Goal: Task Accomplishment & Management: Manage account settings

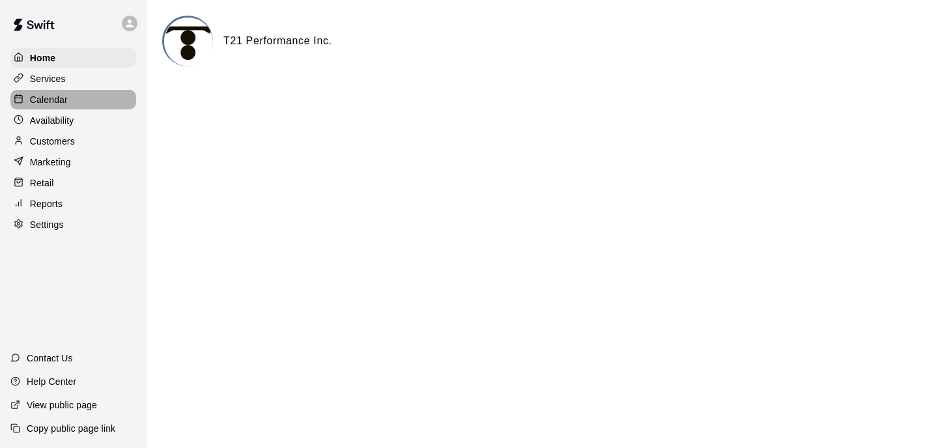
click at [53, 97] on p "Calendar" at bounding box center [49, 99] width 38 height 13
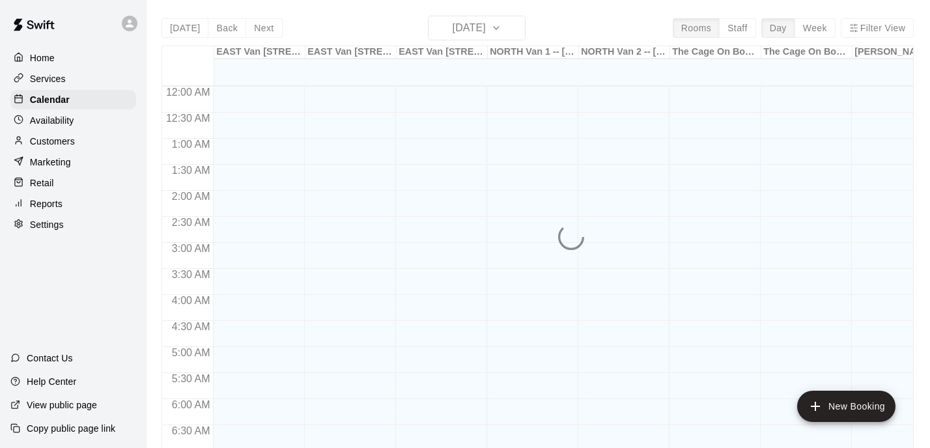
scroll to position [826, 0]
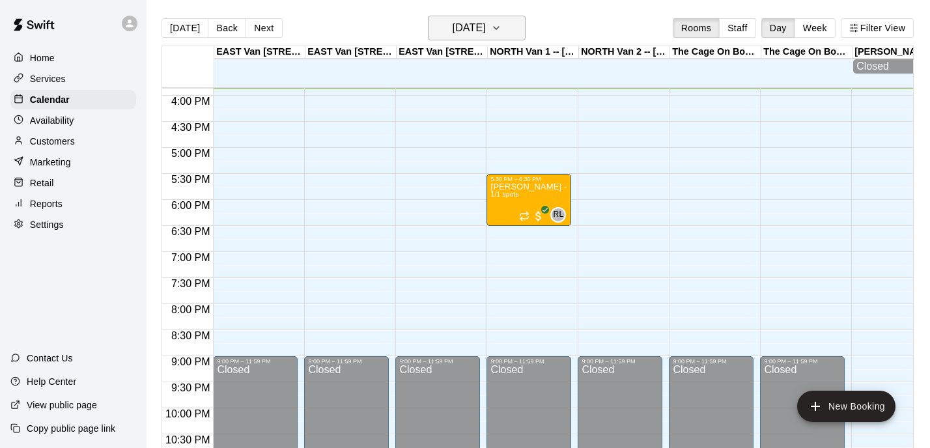
click at [507, 20] on button "[DATE]" at bounding box center [477, 28] width 98 height 25
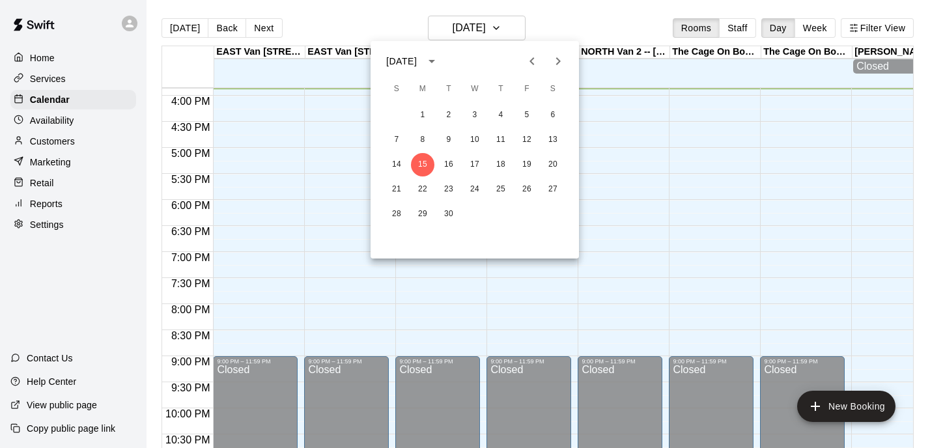
click at [559, 68] on icon "Next month" at bounding box center [558, 61] width 16 height 16
click at [422, 166] on button "13" at bounding box center [422, 164] width 23 height 23
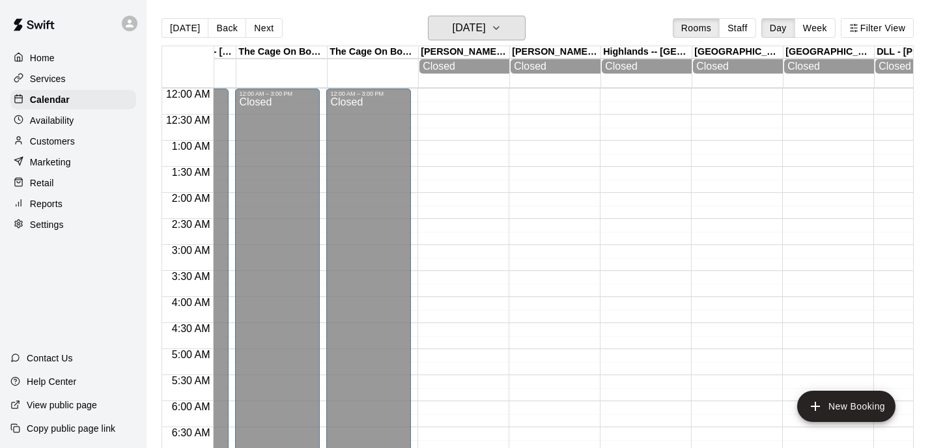
scroll to position [0, 593]
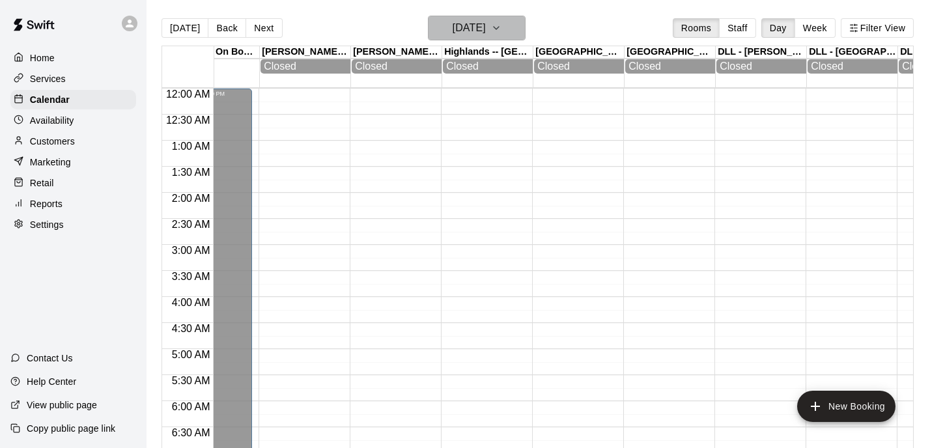
click at [501, 33] on icon "button" at bounding box center [496, 28] width 10 height 16
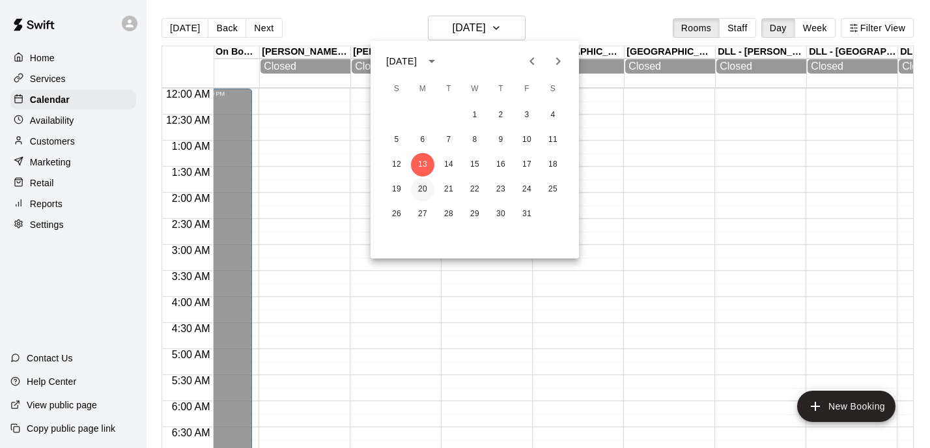
click at [427, 184] on button "20" at bounding box center [422, 189] width 23 height 23
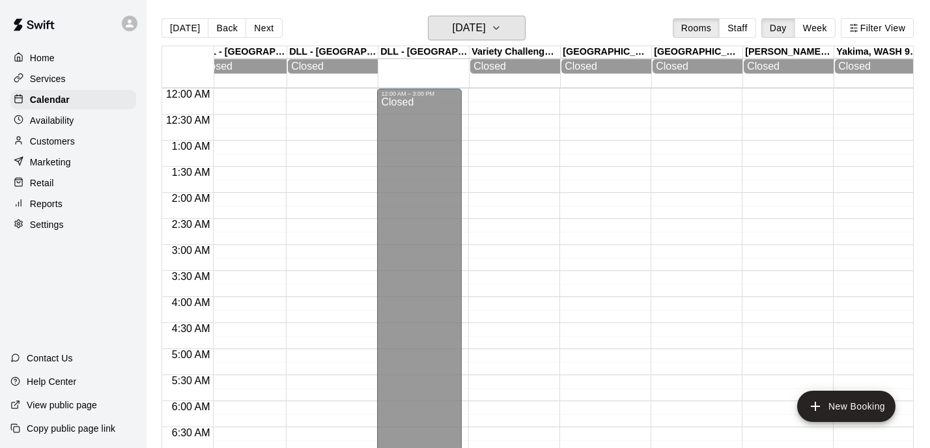
scroll to position [0, 0]
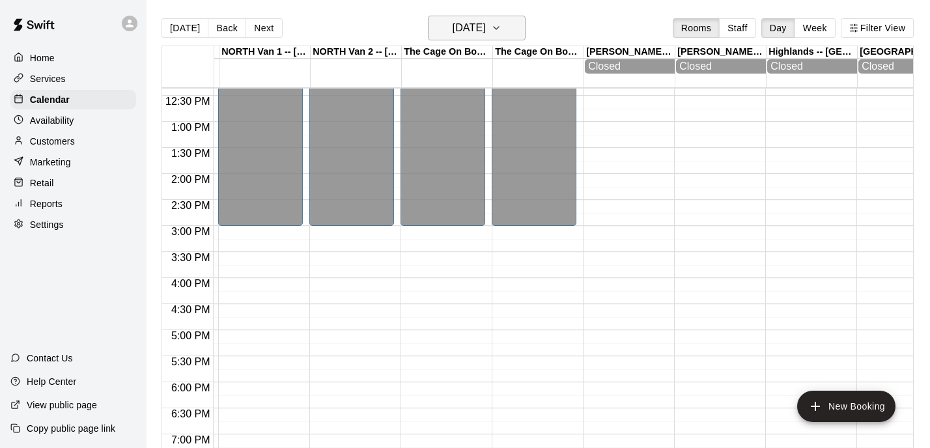
click at [501, 31] on icon "button" at bounding box center [496, 28] width 10 height 16
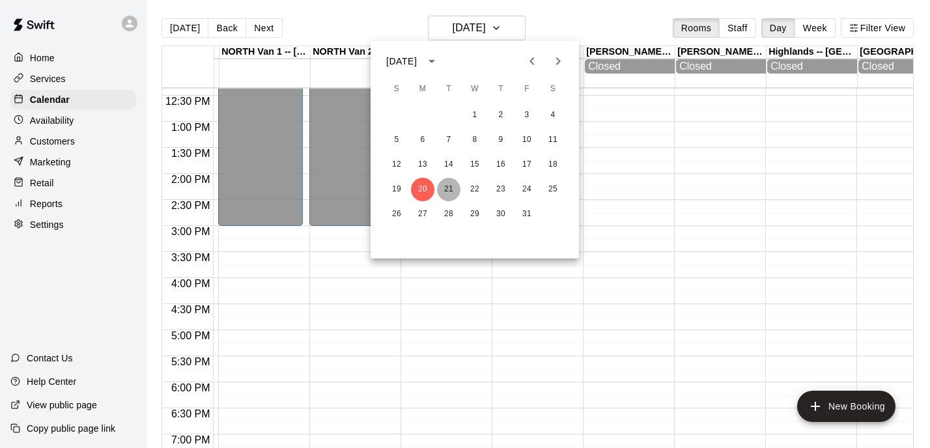
click at [447, 185] on button "21" at bounding box center [448, 189] width 23 height 23
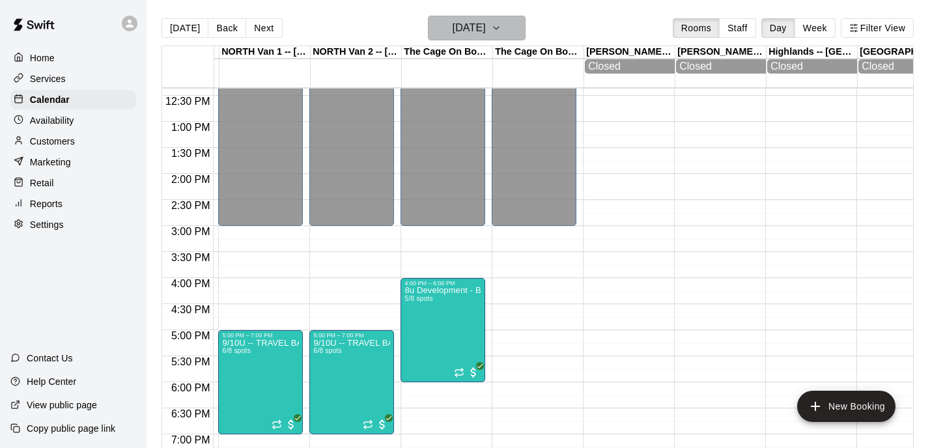
click at [501, 27] on icon "button" at bounding box center [496, 28] width 10 height 16
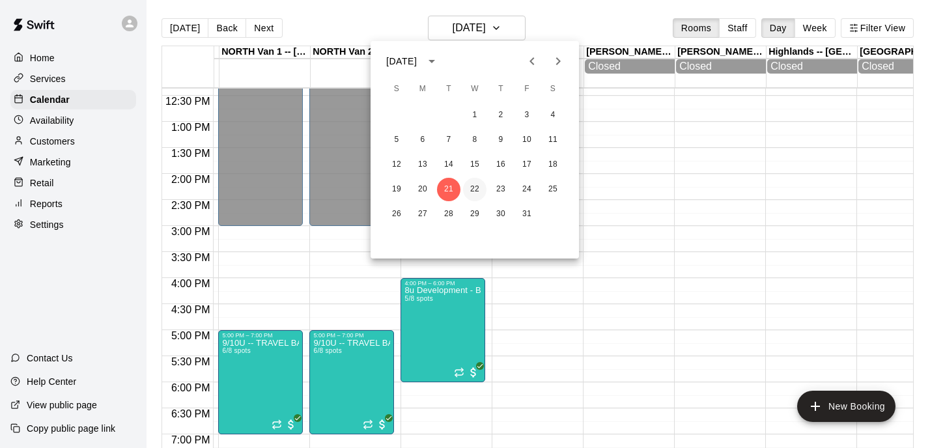
click at [474, 191] on button "22" at bounding box center [474, 189] width 23 height 23
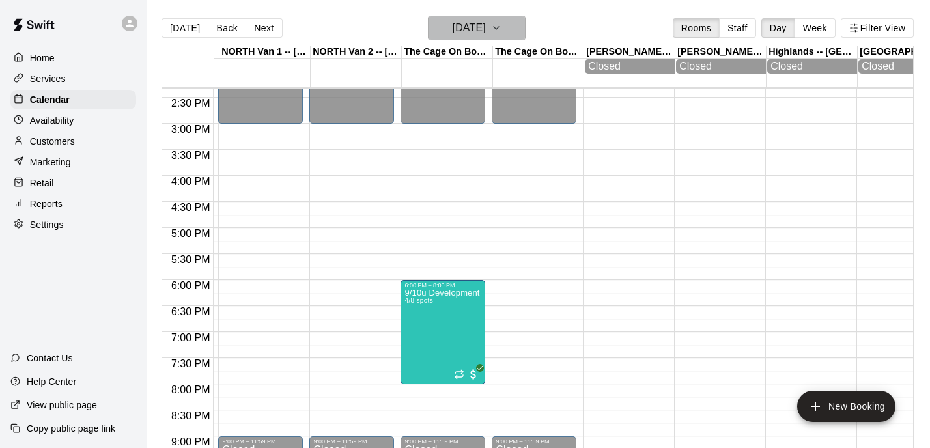
click at [501, 26] on icon "button" at bounding box center [496, 28] width 10 height 16
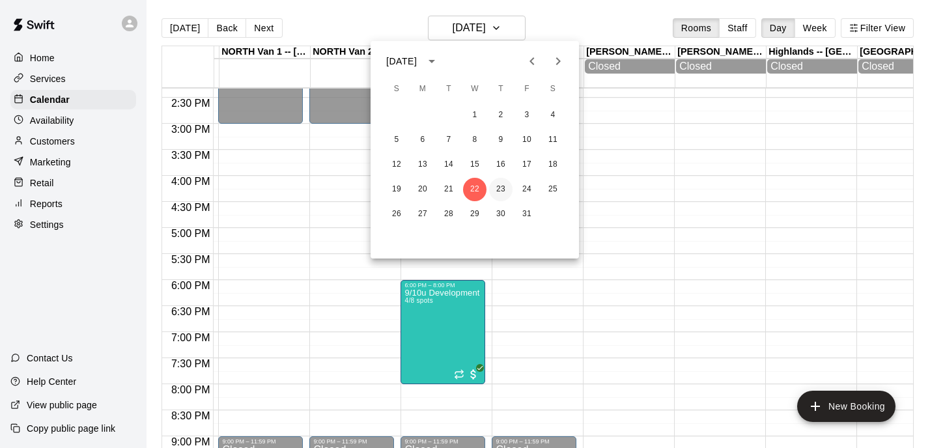
click at [507, 190] on button "23" at bounding box center [500, 189] width 23 height 23
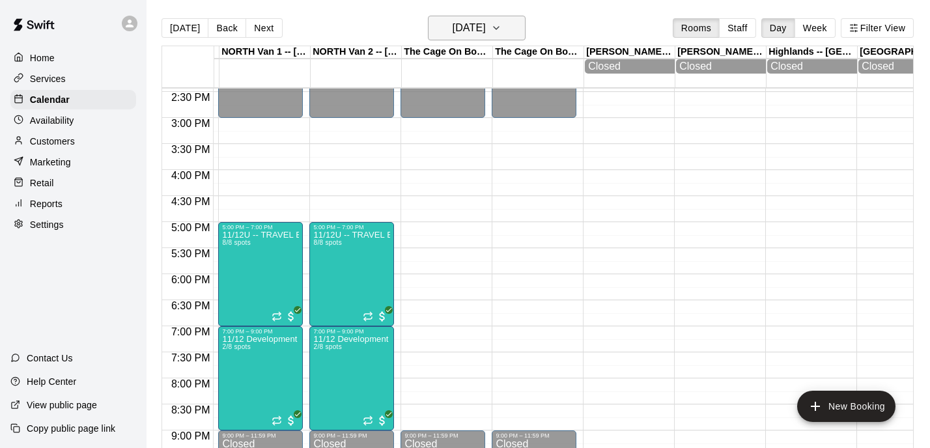
click at [501, 25] on icon "button" at bounding box center [496, 28] width 10 height 16
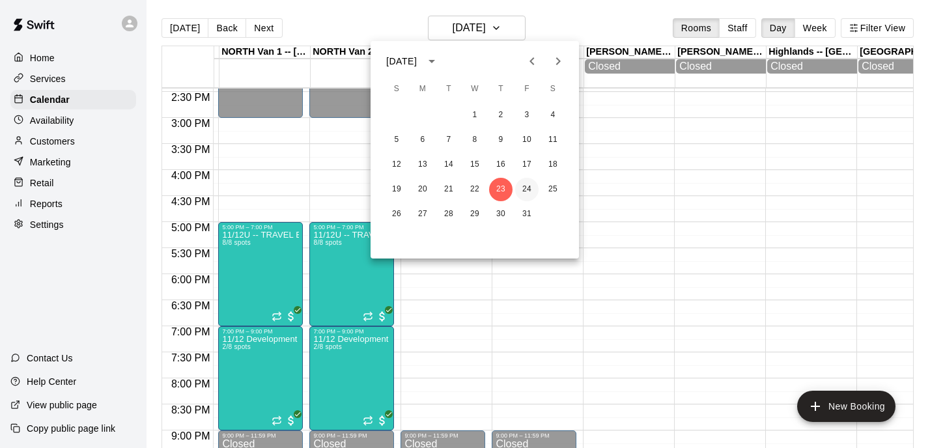
click at [524, 186] on button "24" at bounding box center [526, 189] width 23 height 23
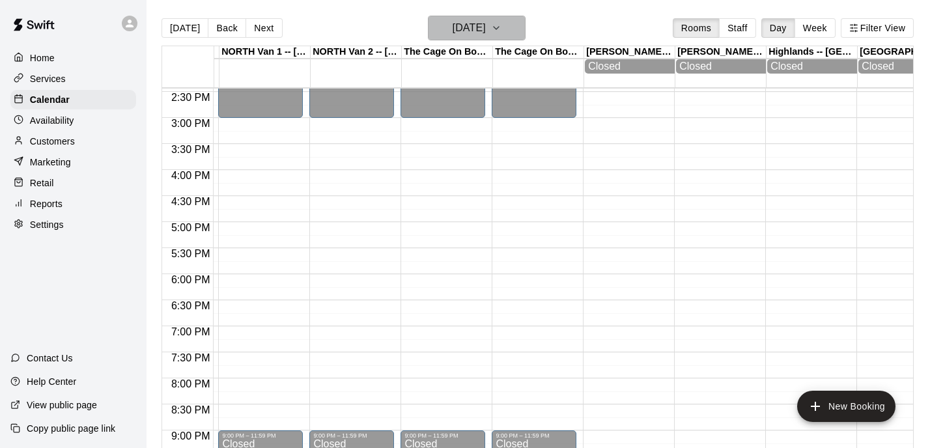
click at [514, 36] on button "[DATE]" at bounding box center [477, 28] width 98 height 25
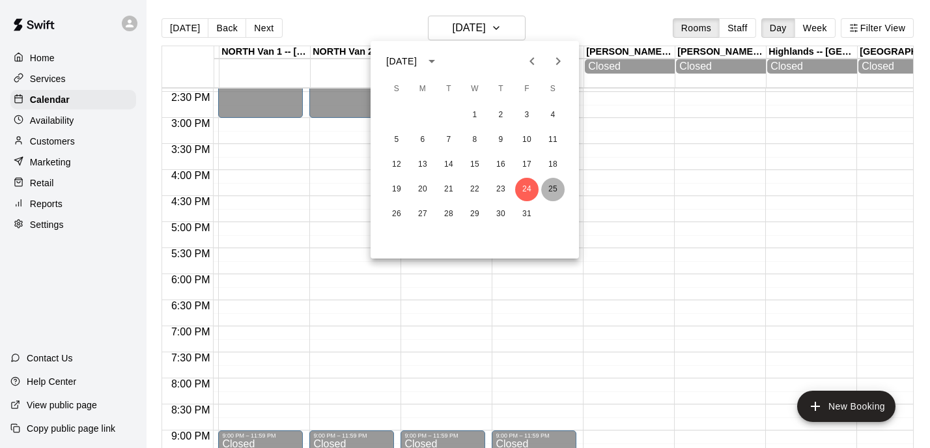
click at [554, 185] on button "25" at bounding box center [552, 189] width 23 height 23
